Goal: Information Seeking & Learning: Learn about a topic

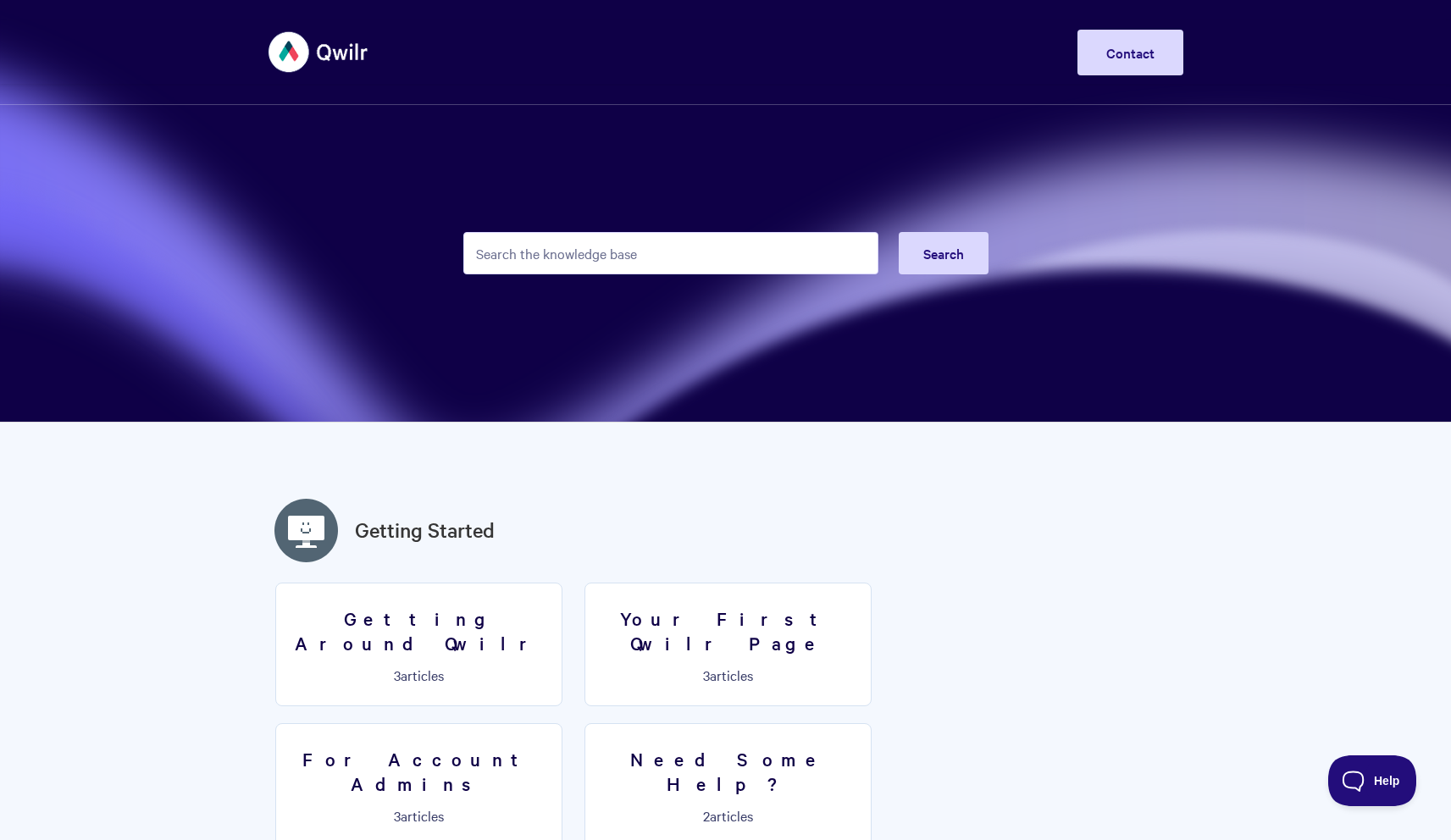
click at [670, 220] on form "Search" at bounding box center [725, 253] width 525 height 83
click at [651, 247] on input "Search the knowledge base" at bounding box center [670, 254] width 415 height 43
type input "ai"
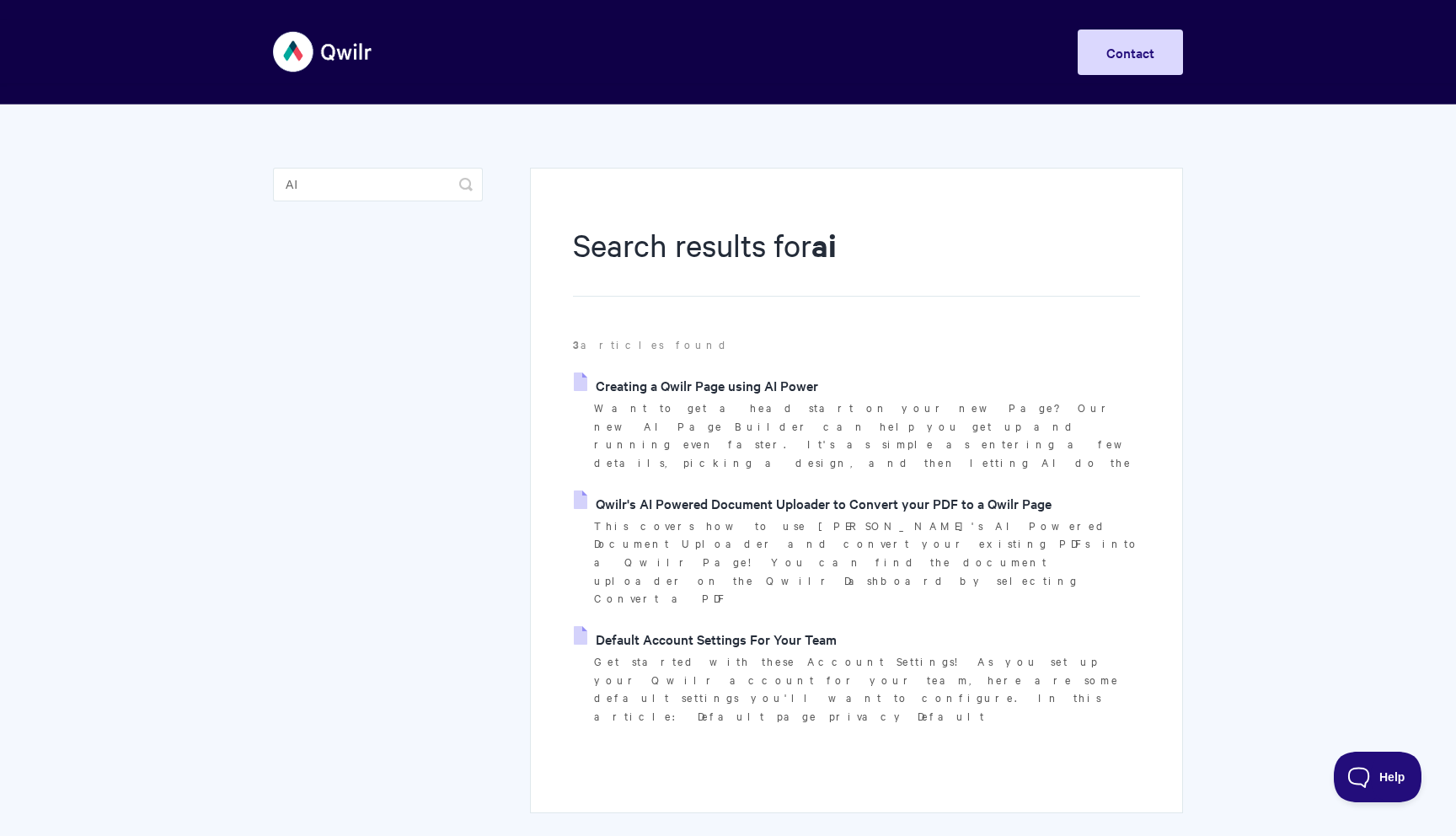
click at [741, 393] on link "Creating a Qwilr Page using AI Power" at bounding box center [696, 385] width 245 height 25
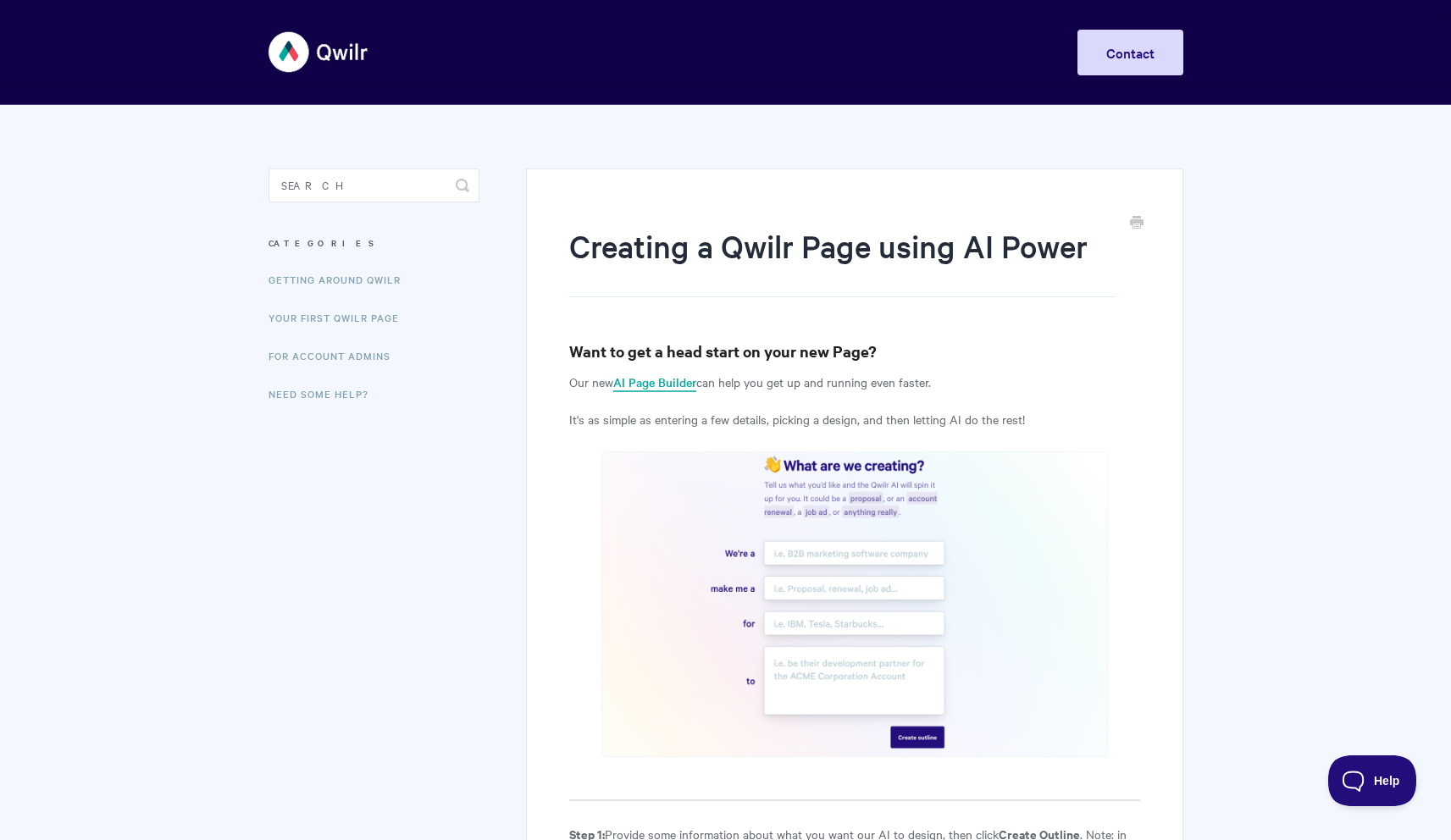
click at [679, 383] on link "AI Page Builder" at bounding box center [654, 382] width 83 height 19
